Goal: Use online tool/utility: Utilize a website feature to perform a specific function

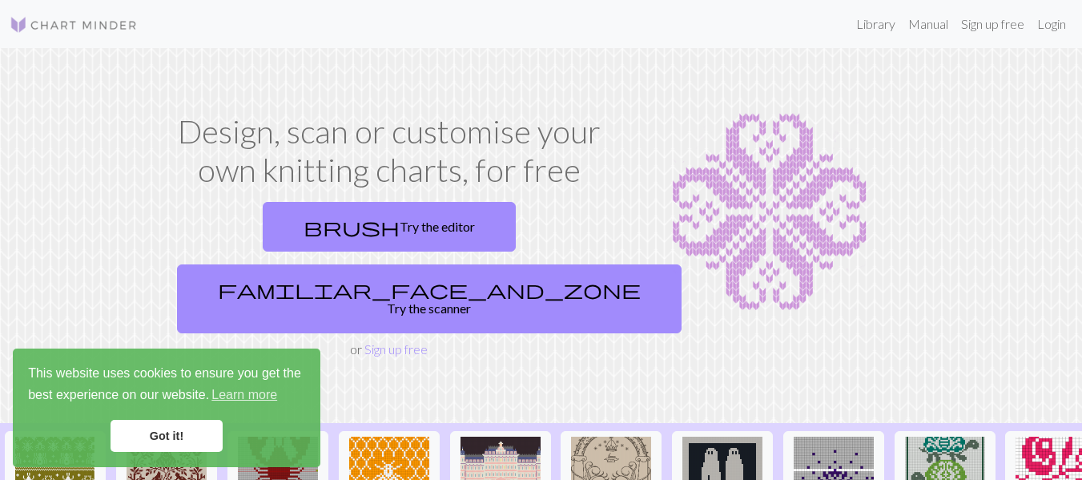
click at [195, 433] on link "Got it!" at bounding box center [167, 436] width 112 height 32
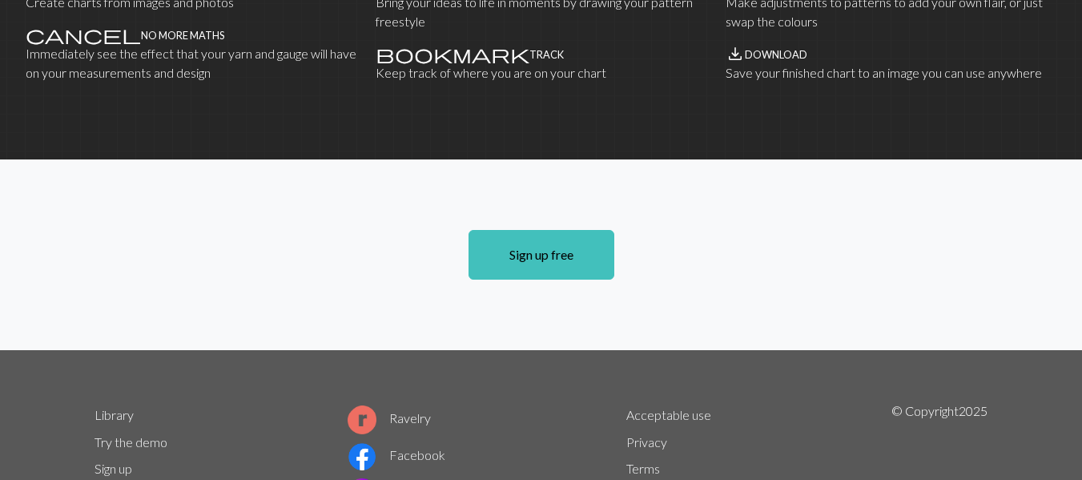
scroll to position [1131, 0]
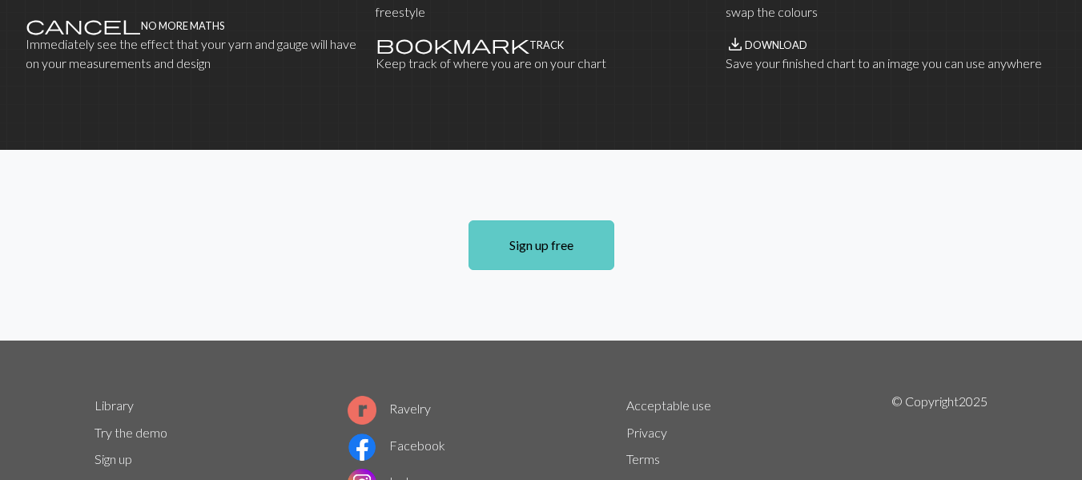
click at [534, 220] on link "Sign up free" at bounding box center [541, 245] width 146 height 50
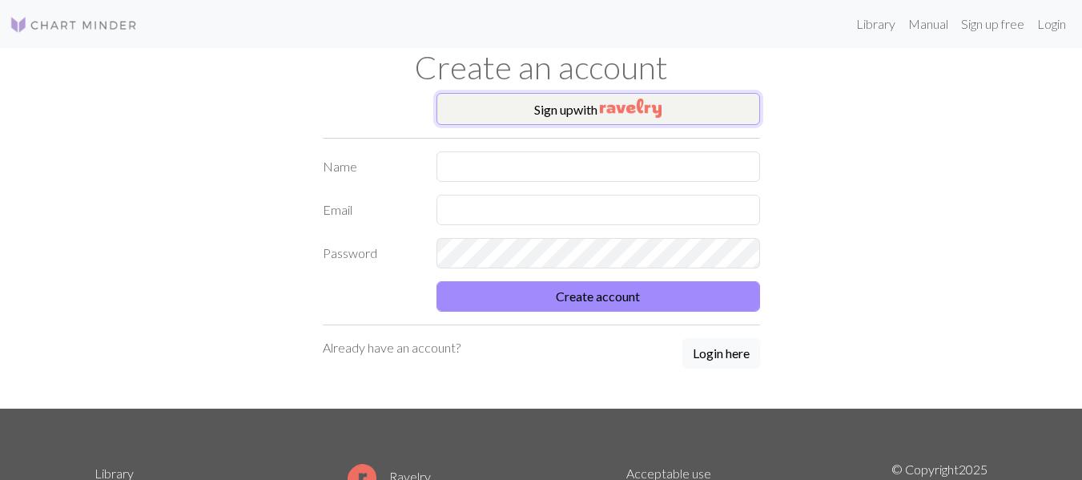
click at [597, 105] on button "Sign up with" at bounding box center [598, 109] width 324 height 32
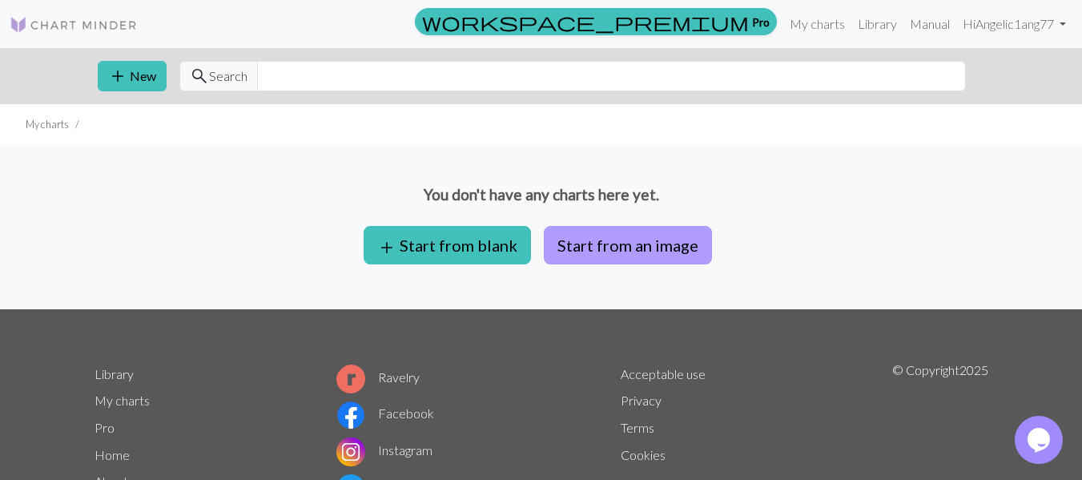
click at [612, 243] on button "Start from an image" at bounding box center [628, 245] width 168 height 38
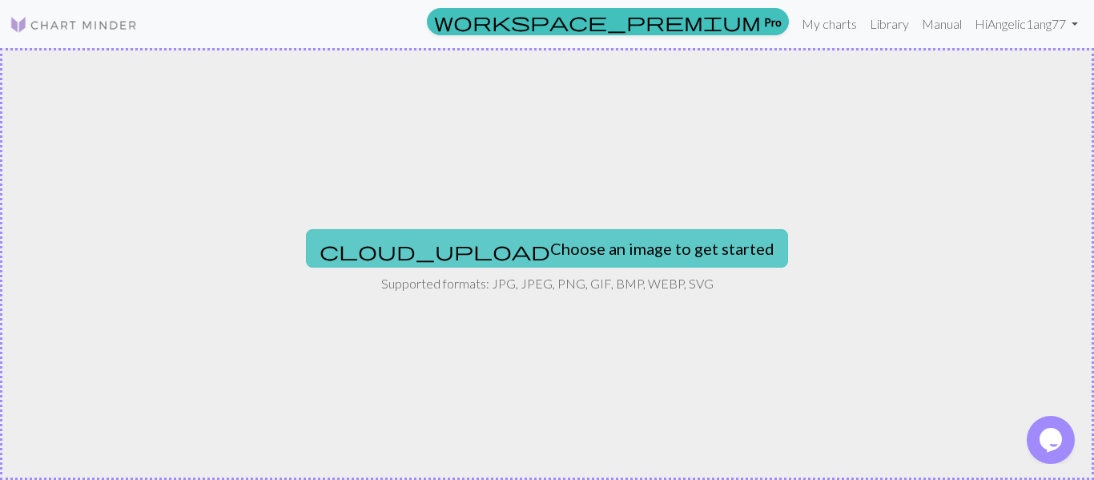
click at [569, 247] on button "cloud_upload Choose an image to get started" at bounding box center [547, 248] width 482 height 38
type input "C:\fakepath\Gemini_Generated_Image_rrtda4rrtda4rrtd.png"
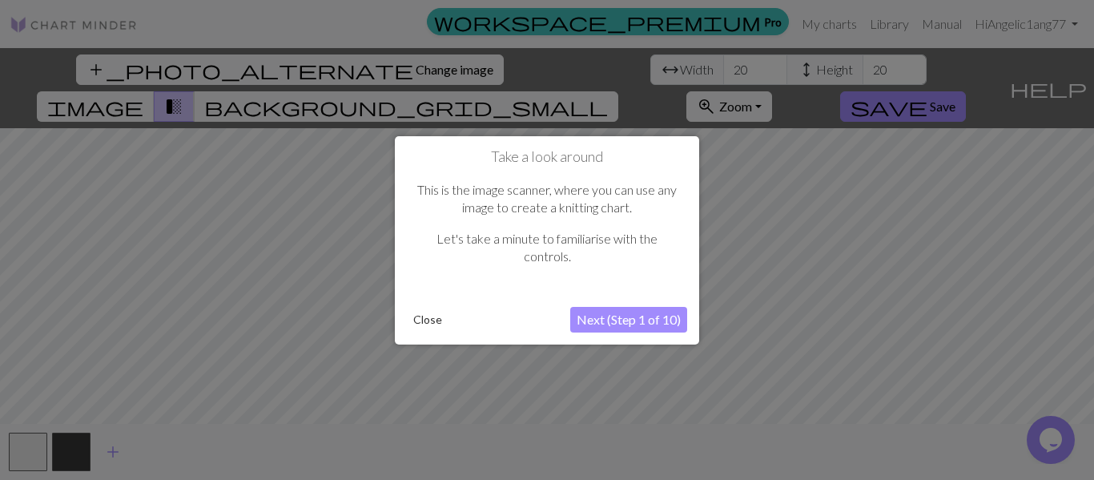
click at [425, 319] on button "Close" at bounding box center [428, 319] width 42 height 24
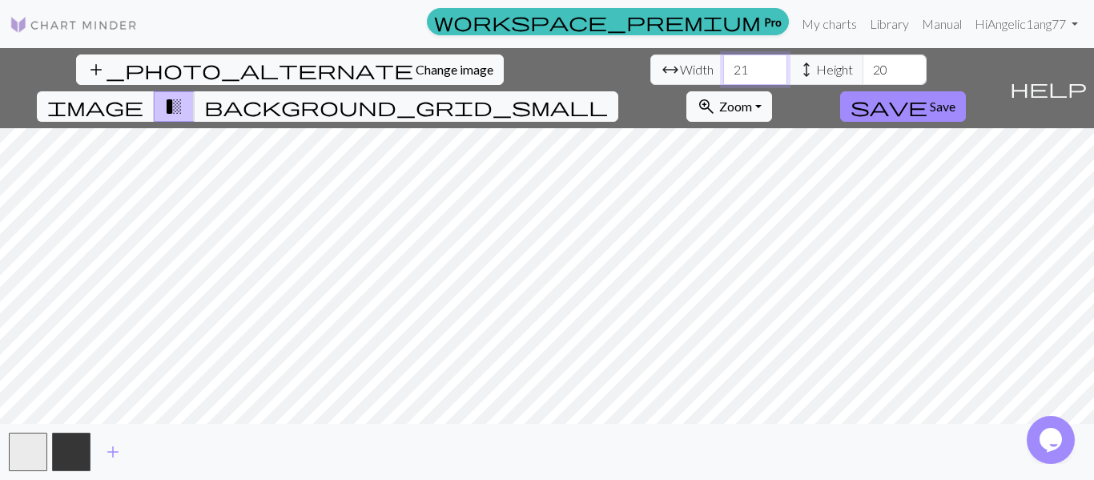
click at [723, 63] on input "21" at bounding box center [755, 69] width 64 height 30
click at [723, 63] on input "22" at bounding box center [755, 69] width 64 height 30
click at [723, 63] on input "23" at bounding box center [755, 69] width 64 height 30
click at [723, 63] on input "24" at bounding box center [755, 69] width 64 height 30
click at [723, 63] on input "25" at bounding box center [755, 69] width 64 height 30
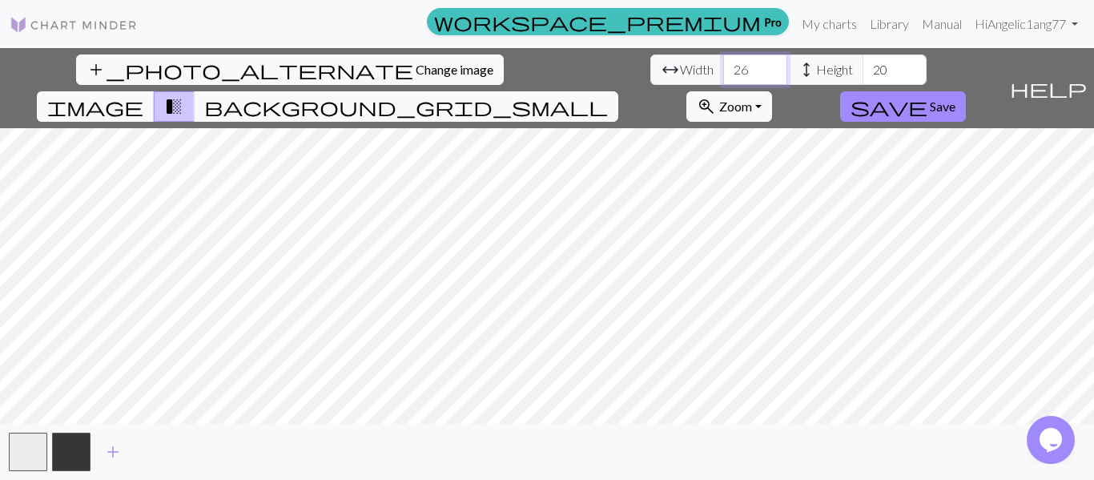
click at [723, 63] on input "26" at bounding box center [755, 69] width 64 height 30
click at [723, 63] on input "27" at bounding box center [755, 69] width 64 height 30
click at [723, 63] on input "28" at bounding box center [755, 69] width 64 height 30
click at [723, 63] on input "29" at bounding box center [755, 69] width 64 height 30
click at [723, 63] on input "30" at bounding box center [755, 69] width 64 height 30
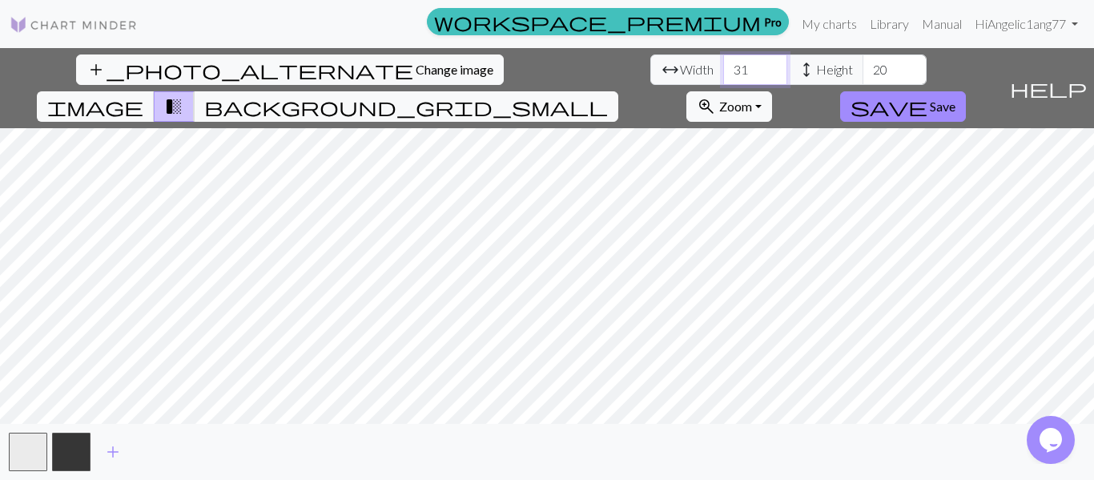
click at [723, 63] on input "31" at bounding box center [755, 69] width 64 height 30
click at [723, 63] on input "32" at bounding box center [755, 69] width 64 height 30
click at [723, 63] on input "33" at bounding box center [755, 69] width 64 height 30
click at [723, 63] on input "34" at bounding box center [755, 69] width 64 height 30
click at [723, 63] on input "35" at bounding box center [755, 69] width 64 height 30
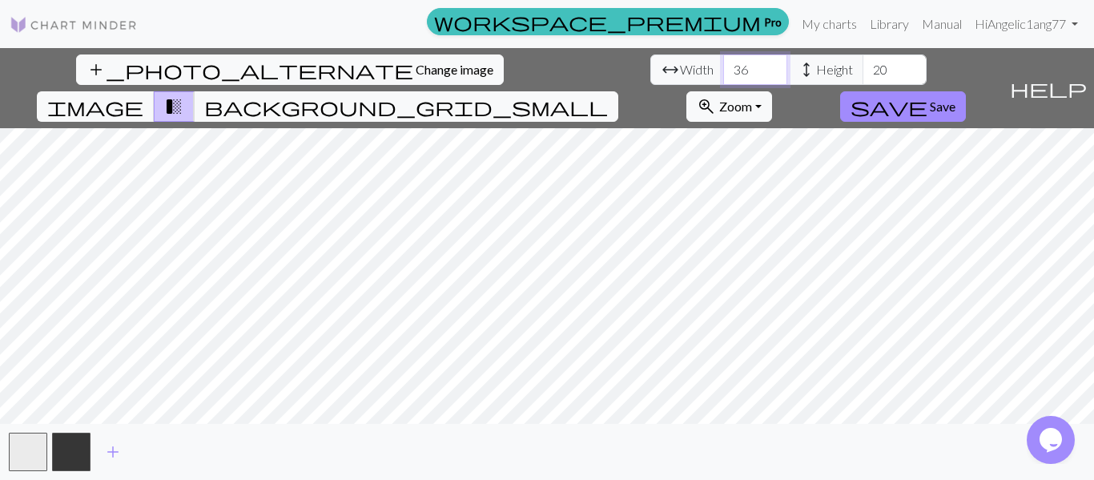
click at [723, 63] on input "36" at bounding box center [755, 69] width 64 height 30
click at [723, 63] on input "37" at bounding box center [755, 69] width 64 height 30
click at [723, 63] on input "38" at bounding box center [755, 69] width 64 height 30
click at [723, 63] on input "39" at bounding box center [755, 69] width 64 height 30
click at [723, 63] on input "40" at bounding box center [755, 69] width 64 height 30
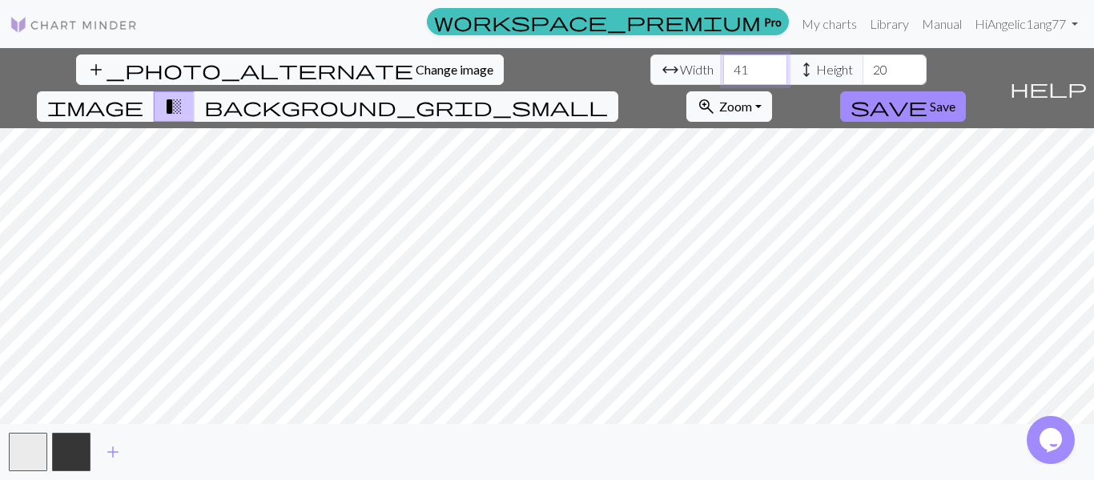
click at [723, 63] on input "41" at bounding box center [755, 69] width 64 height 30
click at [723, 63] on input "42" at bounding box center [755, 69] width 64 height 30
click at [723, 63] on input "43" at bounding box center [755, 69] width 64 height 30
click at [723, 63] on input "44" at bounding box center [755, 69] width 64 height 30
click at [723, 63] on input "45" at bounding box center [755, 69] width 64 height 30
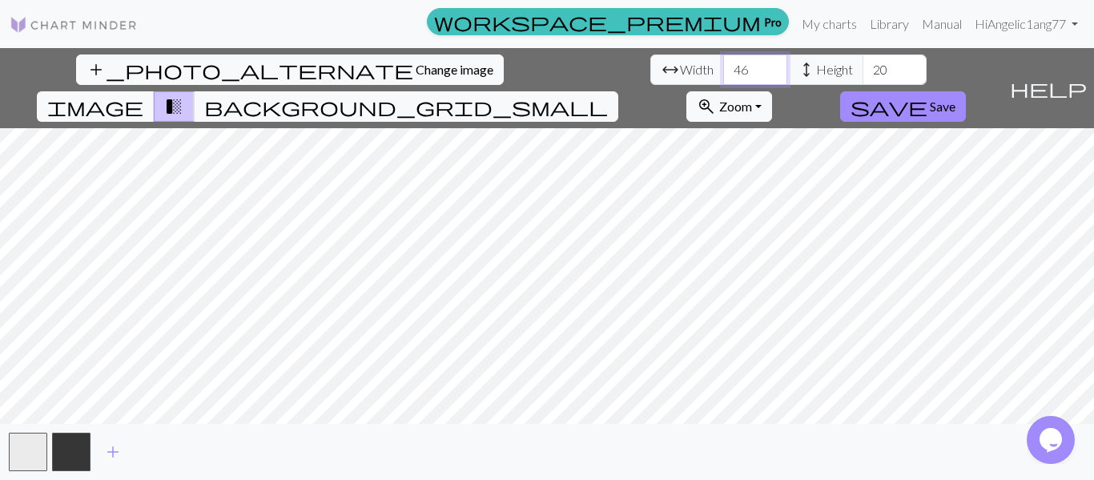
click at [723, 63] on input "46" at bounding box center [755, 69] width 64 height 30
click at [723, 63] on input "47" at bounding box center [755, 69] width 64 height 30
click at [723, 63] on input "48" at bounding box center [755, 69] width 64 height 30
click at [723, 63] on input "49" at bounding box center [755, 69] width 64 height 30
type input "50"
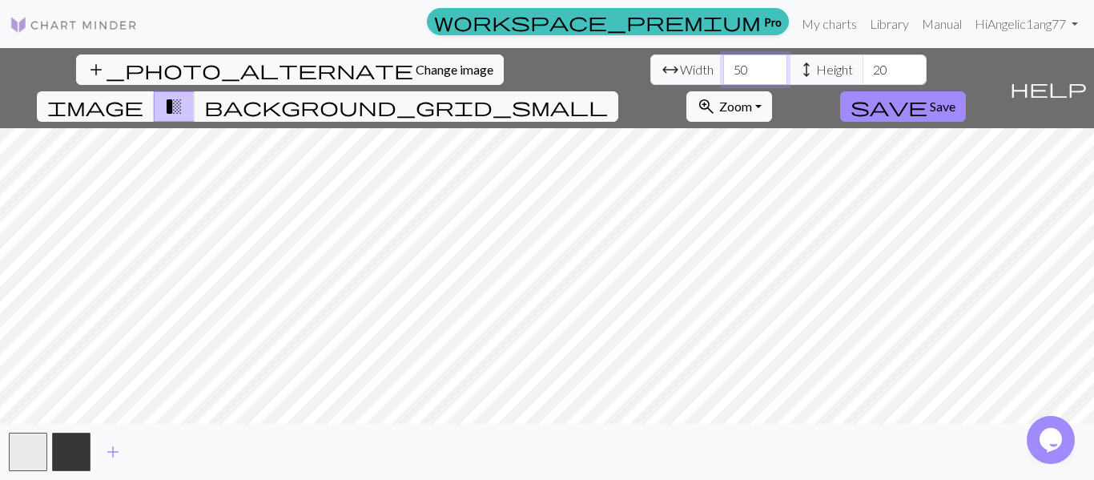
click at [723, 63] on input "50" at bounding box center [755, 69] width 64 height 30
click at [862, 63] on input "35" at bounding box center [894, 69] width 64 height 30
click at [862, 63] on input "52" at bounding box center [894, 69] width 64 height 30
click at [862, 63] on input "59" at bounding box center [894, 69] width 64 height 30
click at [862, 63] on input "68" at bounding box center [894, 69] width 64 height 30
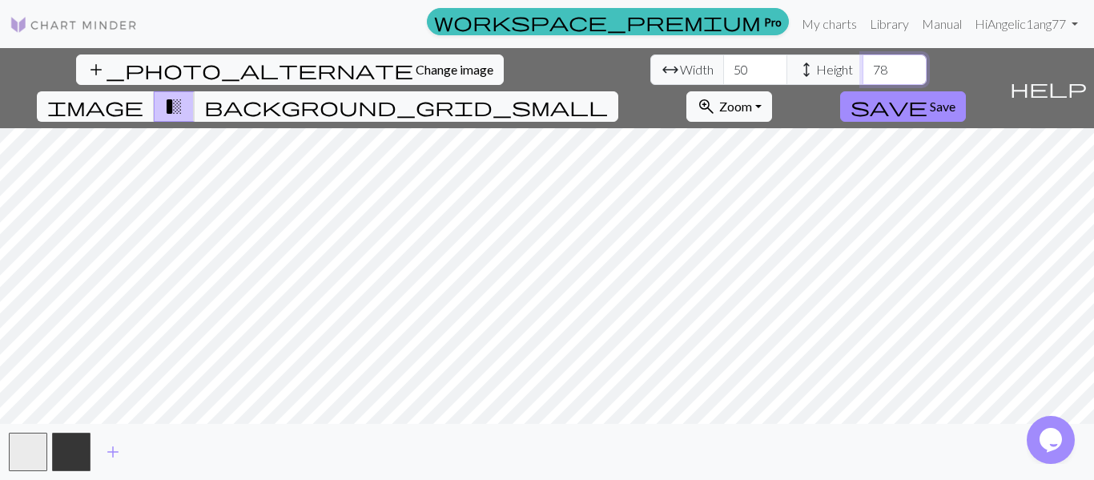
click at [862, 63] on input "78" at bounding box center [894, 69] width 64 height 30
click at [862, 63] on input "86" at bounding box center [894, 69] width 64 height 30
click at [862, 74] on input "81" at bounding box center [894, 69] width 64 height 30
click at [862, 61] on input "91" at bounding box center [894, 69] width 64 height 30
click at [862, 61] on input "92" at bounding box center [894, 69] width 64 height 30
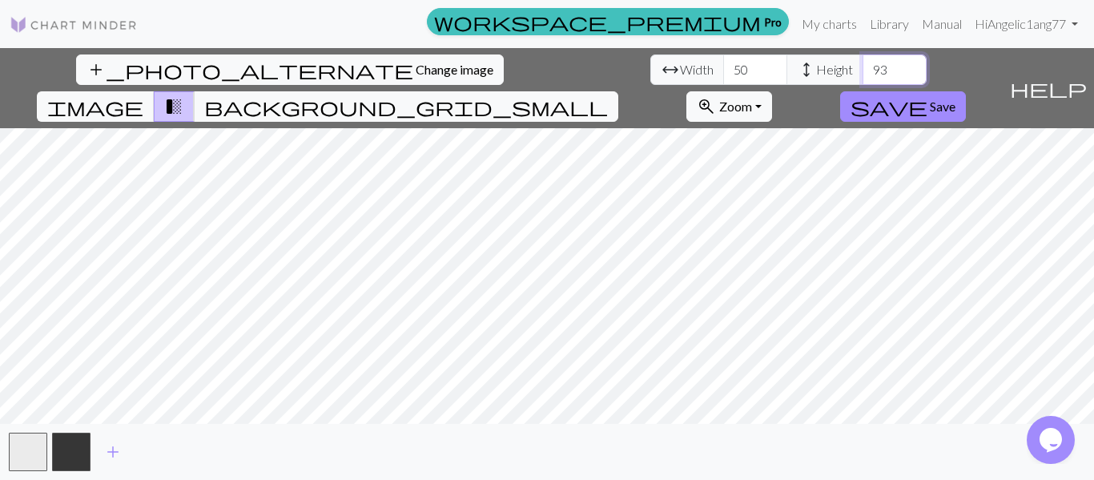
click at [862, 61] on input "93" at bounding box center [894, 69] width 64 height 30
click at [862, 61] on input "94" at bounding box center [894, 69] width 64 height 30
click at [862, 61] on input "96" at bounding box center [894, 69] width 64 height 30
click at [862, 61] on input "97" at bounding box center [894, 69] width 64 height 30
click at [862, 61] on input "98" at bounding box center [894, 69] width 64 height 30
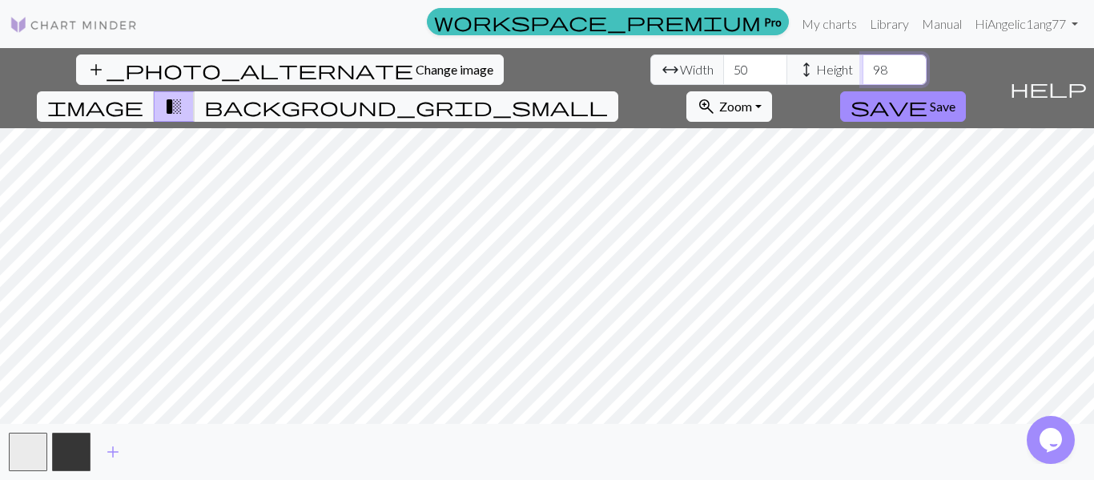
click at [862, 61] on input "99" at bounding box center [894, 69] width 64 height 30
click at [862, 61] on input "100" at bounding box center [894, 69] width 64 height 30
click at [143, 95] on span "image" at bounding box center [95, 106] width 96 height 22
click at [862, 74] on input "76" at bounding box center [894, 69] width 64 height 30
click at [862, 74] on input "62" at bounding box center [894, 69] width 64 height 30
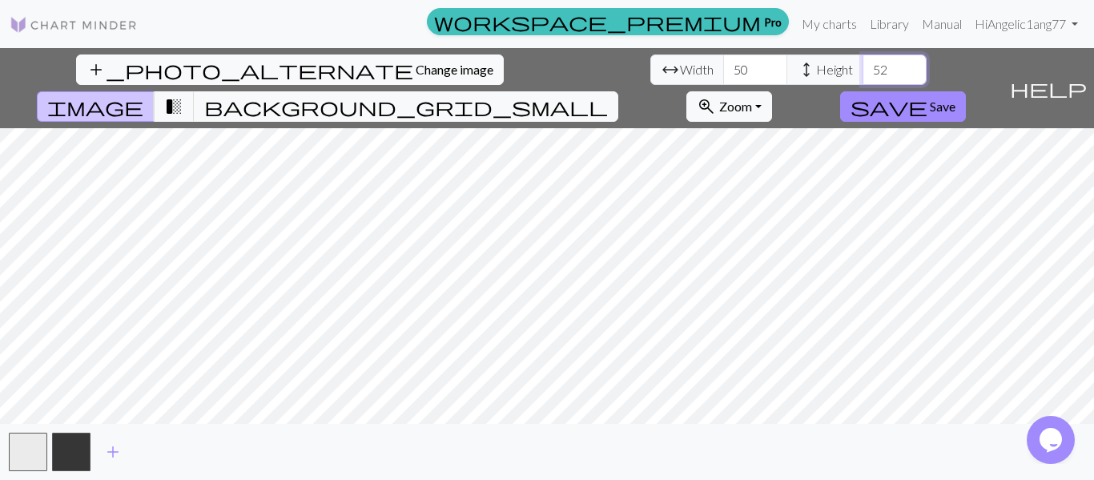
click at [862, 74] on input "52" at bounding box center [894, 69] width 64 height 30
click at [862, 74] on input "51" at bounding box center [894, 69] width 64 height 30
click at [862, 74] on input "50" at bounding box center [894, 69] width 64 height 30
click at [862, 74] on input "49" at bounding box center [894, 69] width 64 height 30
type input "50"
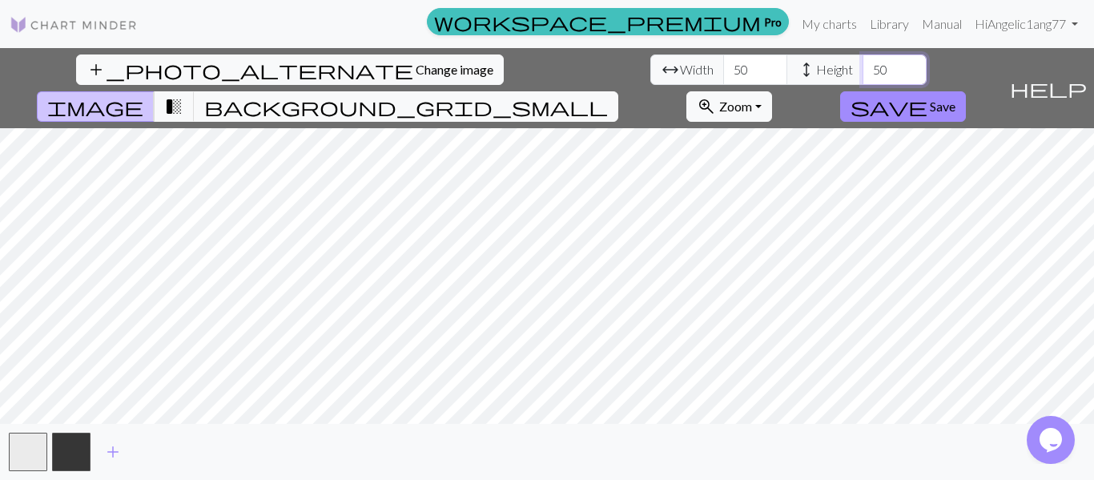
click at [862, 62] on input "50" at bounding box center [894, 69] width 64 height 30
drag, startPoint x: 341, startPoint y: 64, endPoint x: 303, endPoint y: 51, distance: 40.5
click at [303, 51] on div "add_photo_alternate Change image arrow_range Width 50 height Height 50 image tr…" at bounding box center [501, 88] width 1003 height 80
type input "100"
drag, startPoint x: 480, startPoint y: 70, endPoint x: 457, endPoint y: 66, distance: 22.8
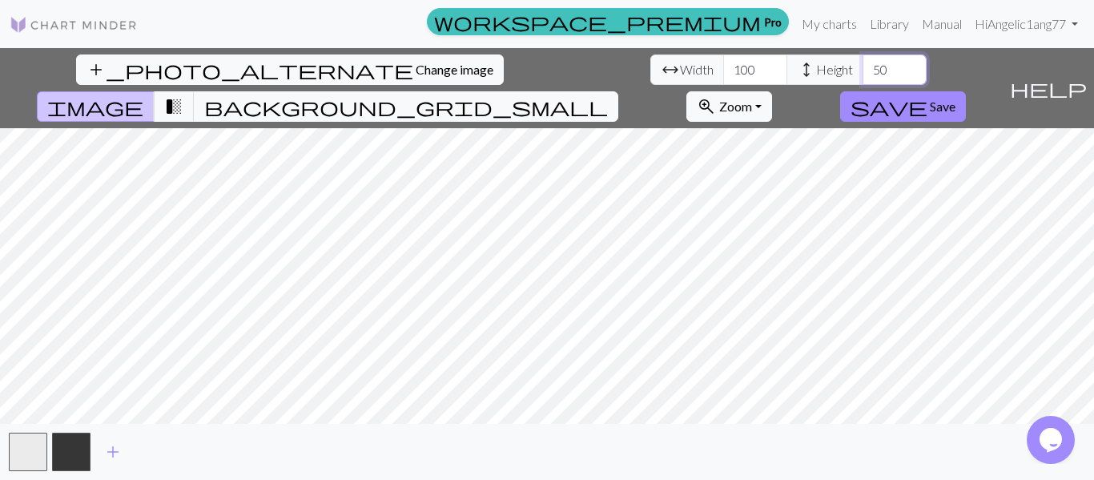
click at [862, 66] on input "50" at bounding box center [894, 69] width 64 height 30
type input "100"
click at [955, 98] on span "Save" at bounding box center [943, 105] width 26 height 15
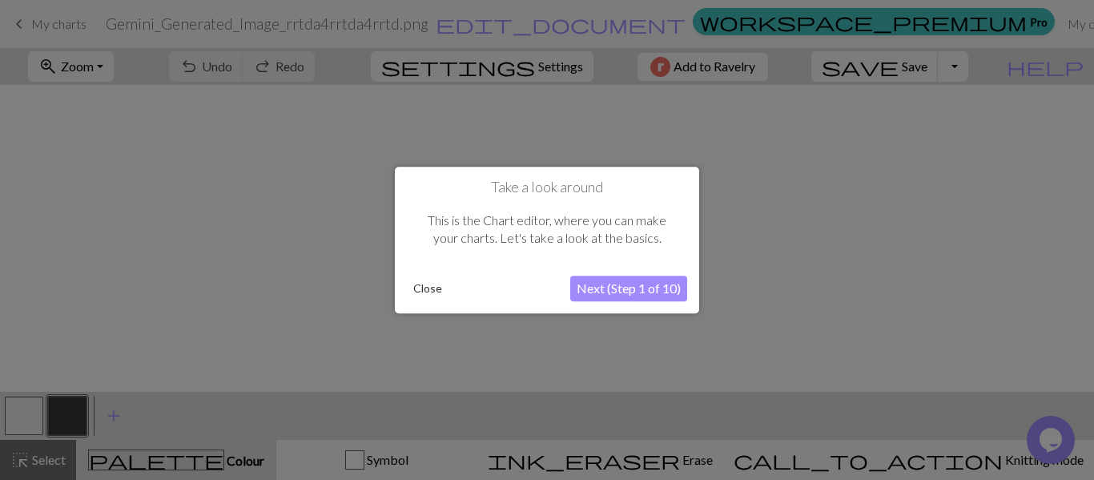
click at [424, 283] on button "Close" at bounding box center [428, 288] width 42 height 24
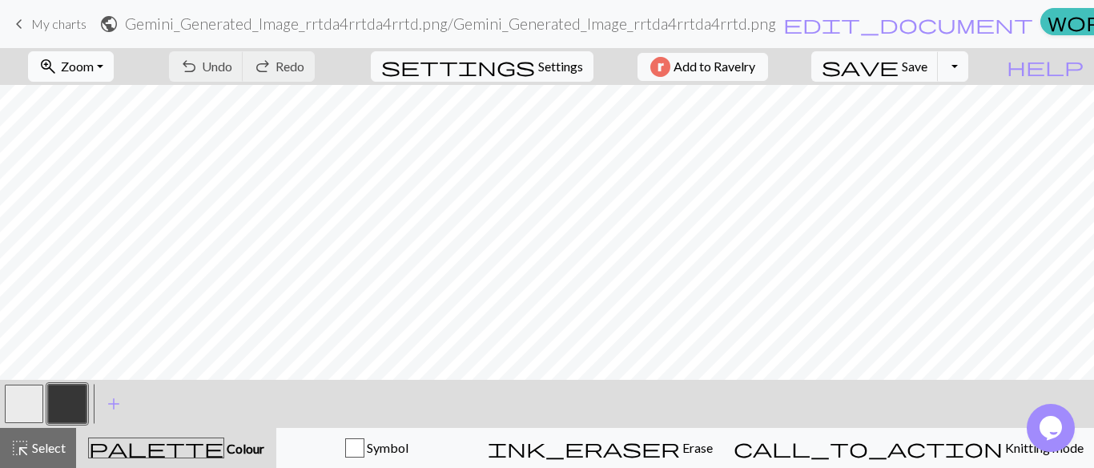
click at [114, 63] on button "zoom_in Zoom Zoom" at bounding box center [71, 66] width 86 height 30
click at [96, 108] on button "Fit all" at bounding box center [92, 102] width 127 height 26
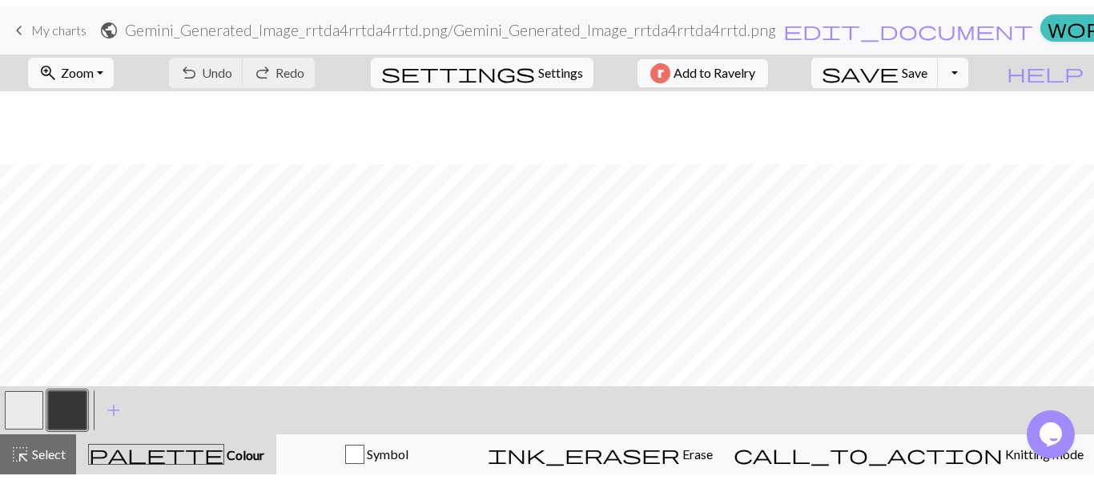
scroll to position [84, 0]
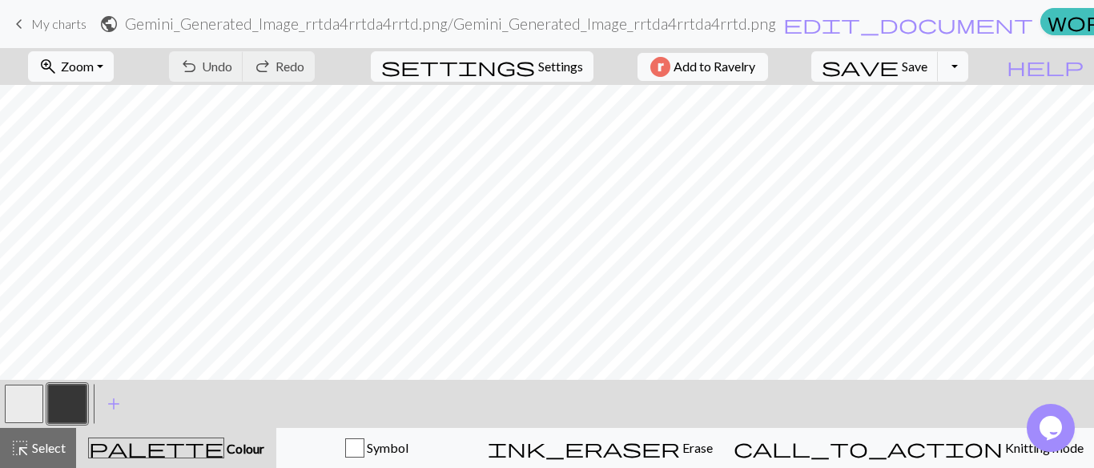
click at [22, 19] on span "keyboard_arrow_left" at bounding box center [19, 24] width 19 height 22
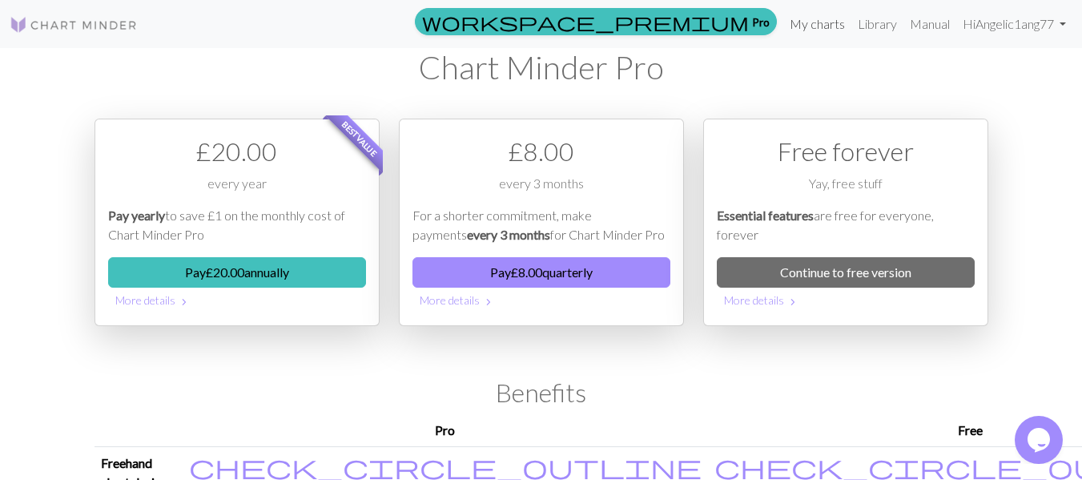
click at [804, 17] on link "My charts" at bounding box center [817, 24] width 68 height 32
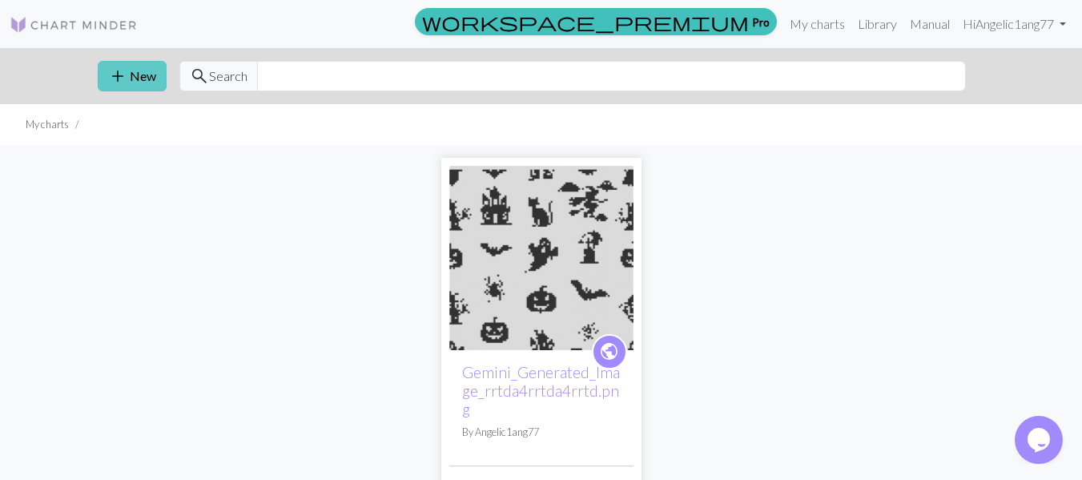
click at [137, 81] on button "add New" at bounding box center [132, 76] width 69 height 30
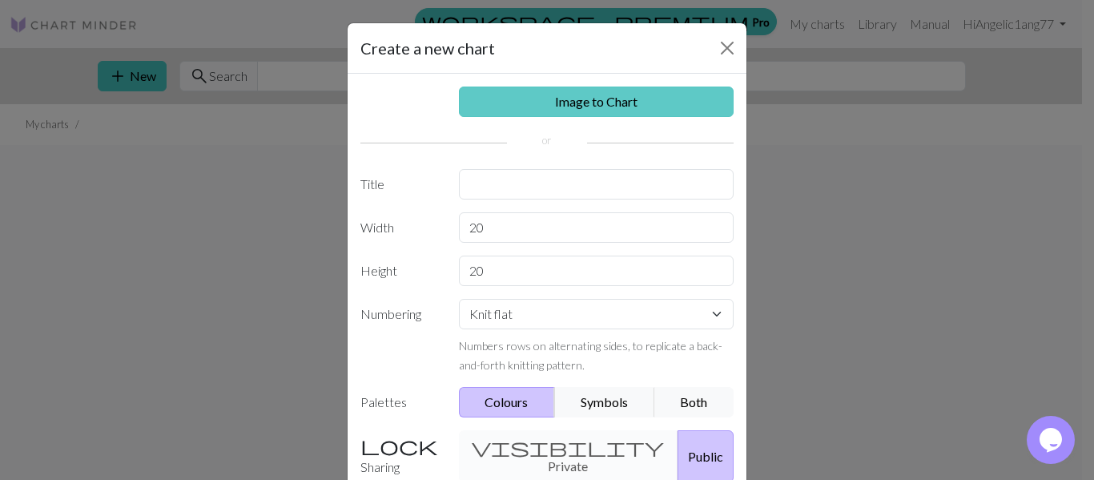
click at [611, 102] on link "Image to Chart" at bounding box center [596, 101] width 275 height 30
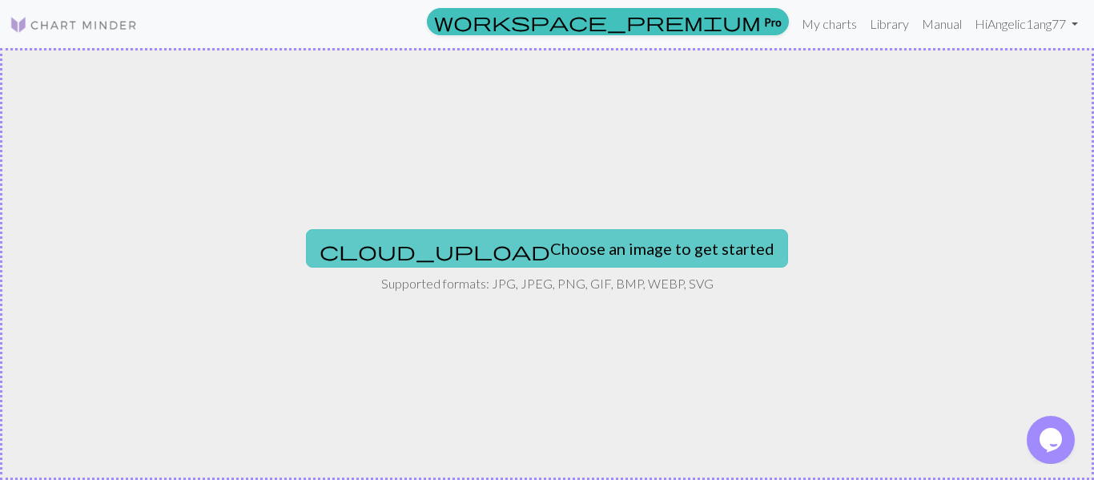
click at [559, 264] on button "cloud_upload Choose an image to get started" at bounding box center [547, 248] width 482 height 38
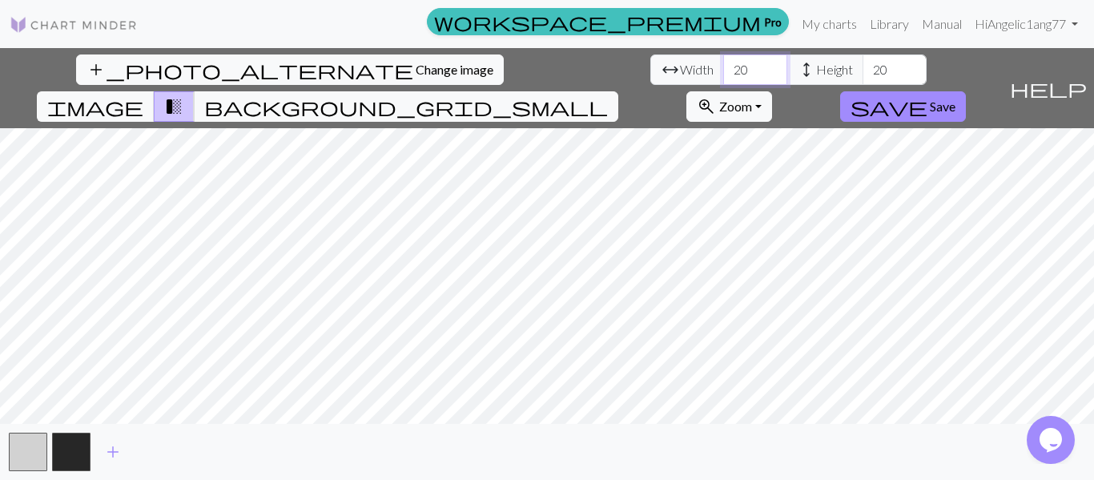
drag, startPoint x: 348, startPoint y: 60, endPoint x: 311, endPoint y: 63, distance: 36.2
click at [723, 63] on input "20" at bounding box center [755, 69] width 64 height 30
type input "100"
click at [143, 95] on span "image" at bounding box center [95, 106] width 96 height 22
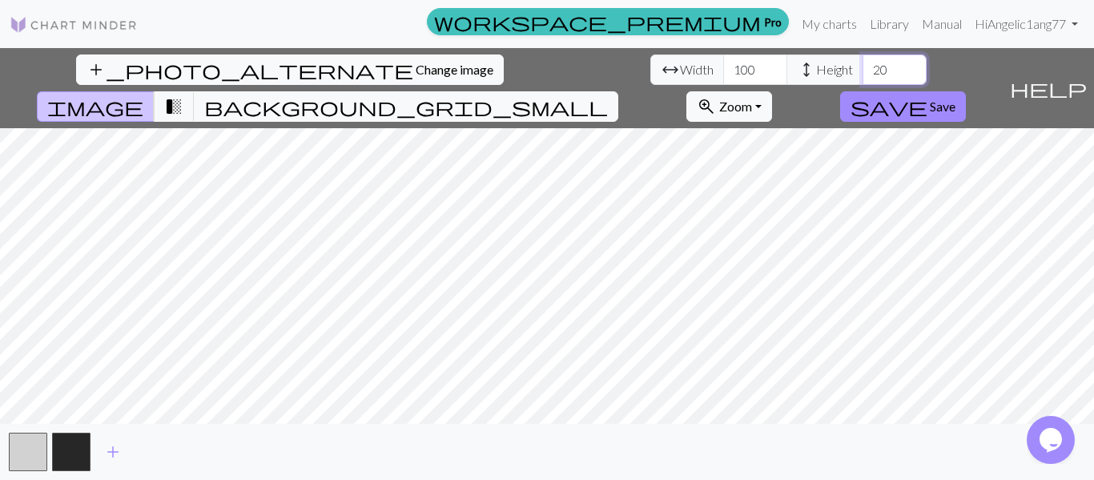
drag, startPoint x: 483, startPoint y: 73, endPoint x: 461, endPoint y: 73, distance: 21.6
click at [862, 73] on input "20" at bounding box center [894, 69] width 64 height 30
drag, startPoint x: 486, startPoint y: 64, endPoint x: 462, endPoint y: 62, distance: 24.1
click at [862, 62] on input "150" at bounding box center [894, 69] width 64 height 30
type input "200"
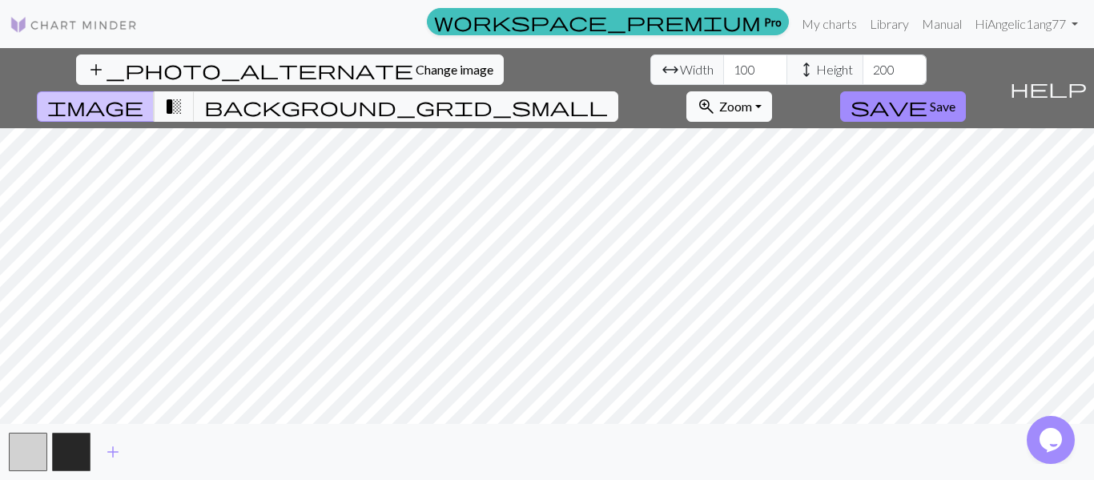
click at [772, 91] on button "zoom_in Zoom Zoom" at bounding box center [729, 106] width 86 height 30
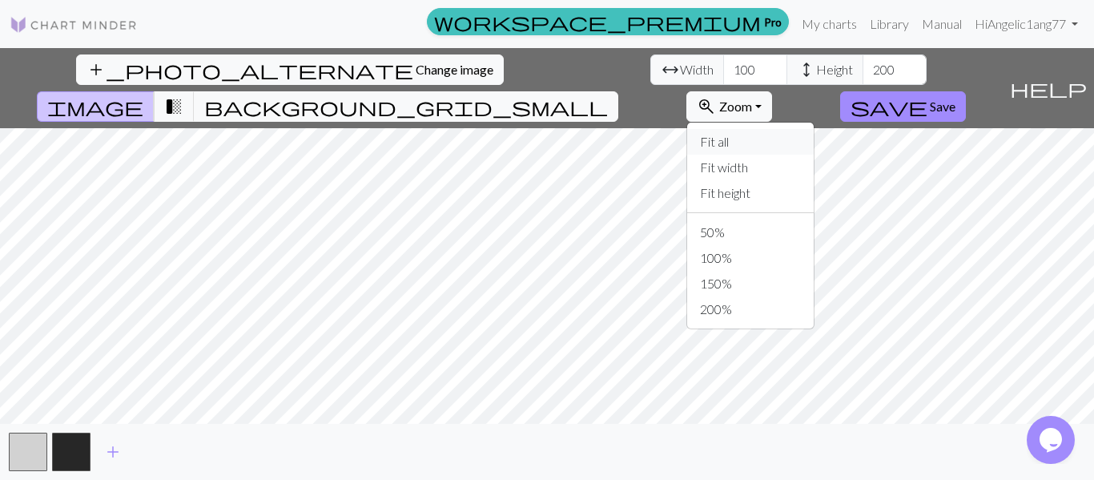
click at [814, 129] on button "Fit all" at bounding box center [750, 142] width 127 height 26
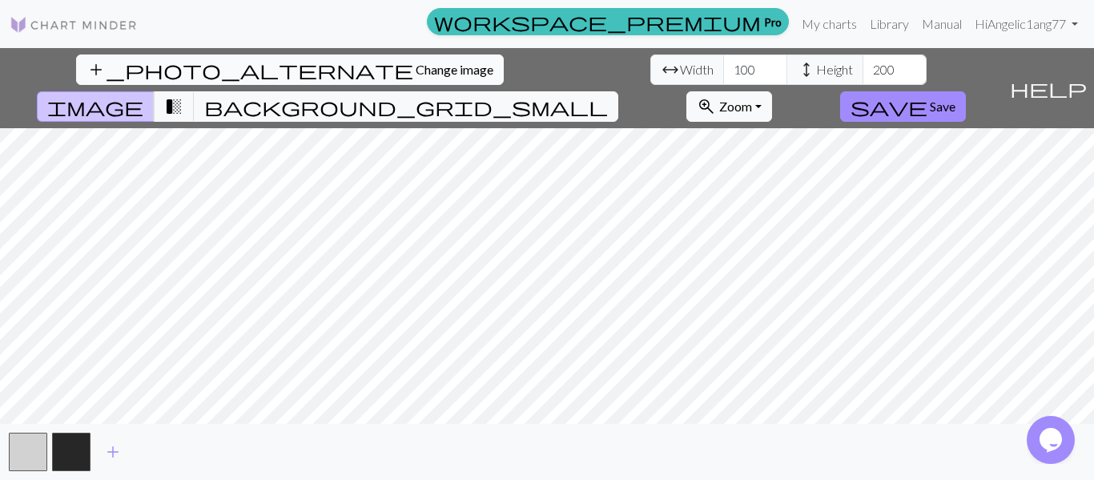
click at [111, 55] on button "add_photo_alternate Change image" at bounding box center [290, 69] width 428 height 30
